Goal: Information Seeking & Learning: Stay updated

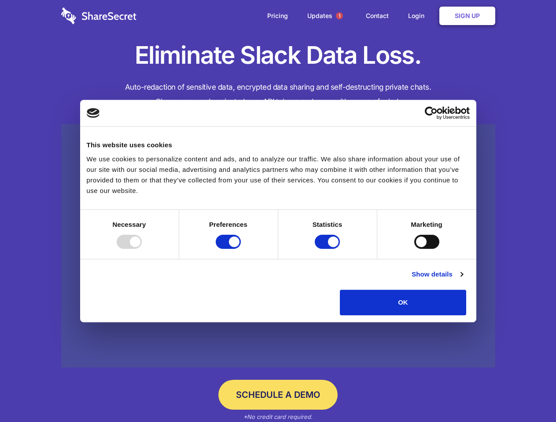
click at [142, 249] on div at bounding box center [129, 242] width 25 height 14
click at [241, 249] on input "Preferences" at bounding box center [228, 242] width 25 height 14
checkbox input "false"
click at [328, 249] on input "Statistics" at bounding box center [327, 242] width 25 height 14
checkbox input "false"
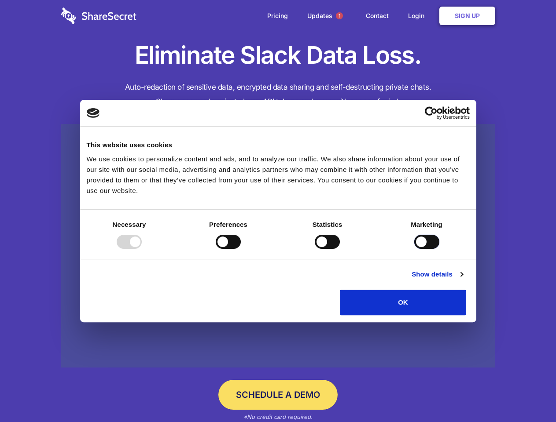
click at [414, 249] on input "Marketing" at bounding box center [426, 242] width 25 height 14
checkbox input "true"
click at [462, 280] on link "Show details" at bounding box center [436, 274] width 51 height 11
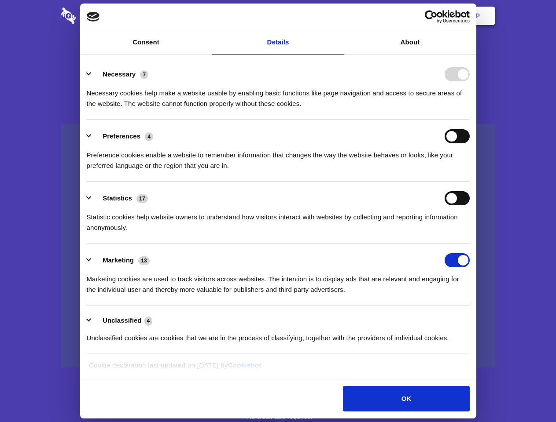
click at [473, 319] on ul "Necessary 7 Necessary cookies help make a website usable by enabling basic func…" at bounding box center [277, 206] width 391 height 297
click at [339, 16] on span "1" at bounding box center [339, 15] width 7 height 7
